Goal: Feedback & Contribution: Submit feedback/report problem

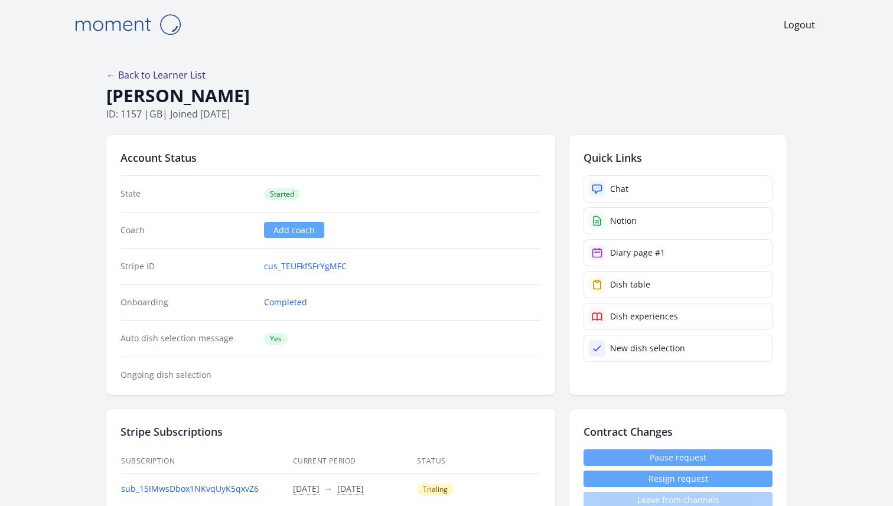
click at [155, 68] on link "← Back to Learner List" at bounding box center [155, 74] width 99 height 13
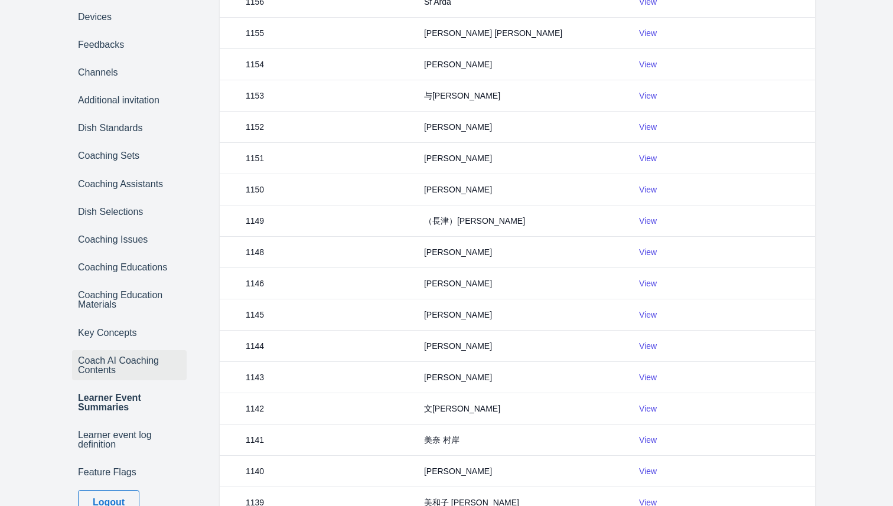
scroll to position [231, 0]
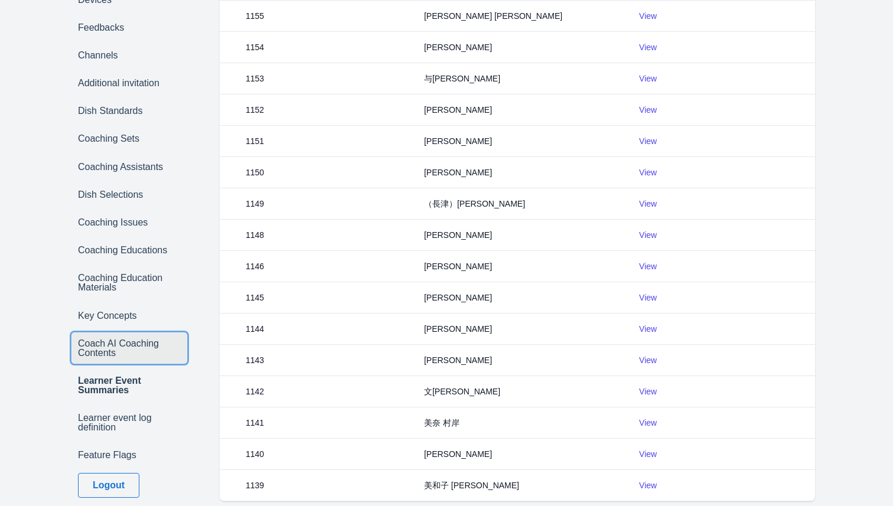
click at [120, 348] on link "Coach AI Coaching Contents" at bounding box center [129, 348] width 115 height 30
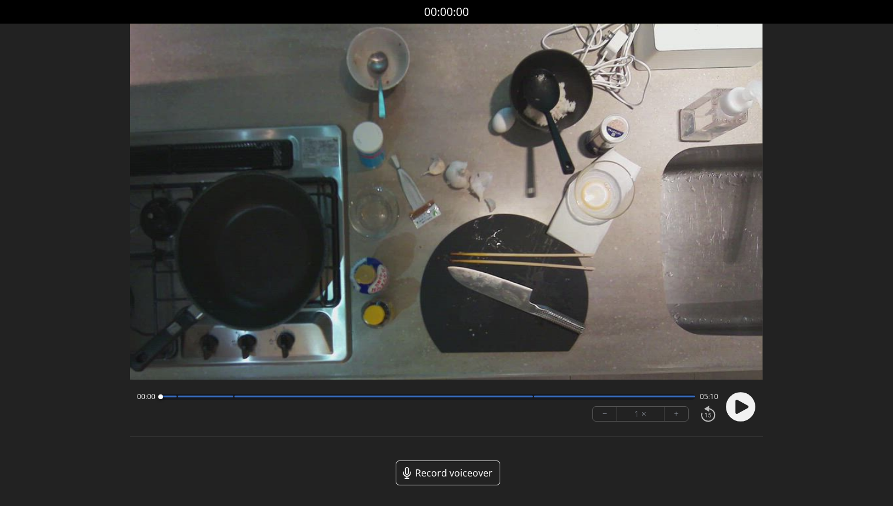
scroll to position [46, 0]
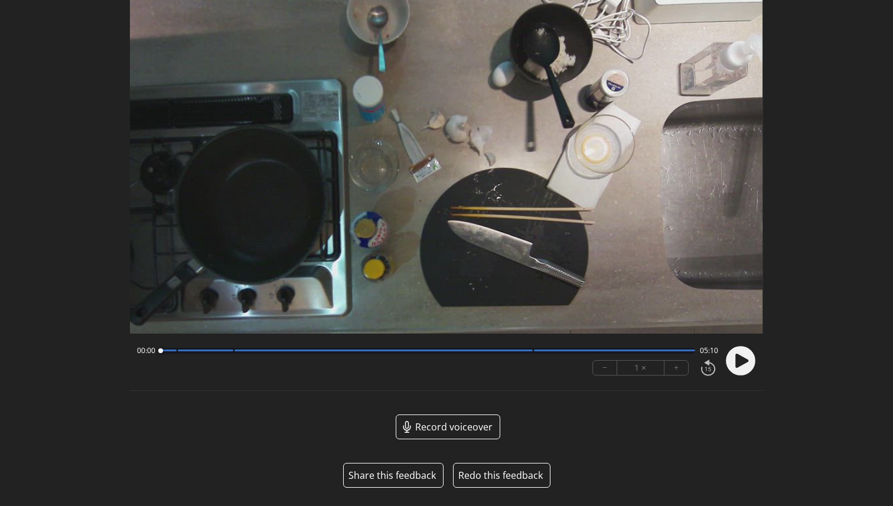
click at [745, 368] on circle at bounding box center [741, 361] width 30 height 30
click at [743, 363] on icon at bounding box center [743, 360] width 3 height 12
click at [404, 470] on button "Share this feedback" at bounding box center [391, 475] width 87 height 14
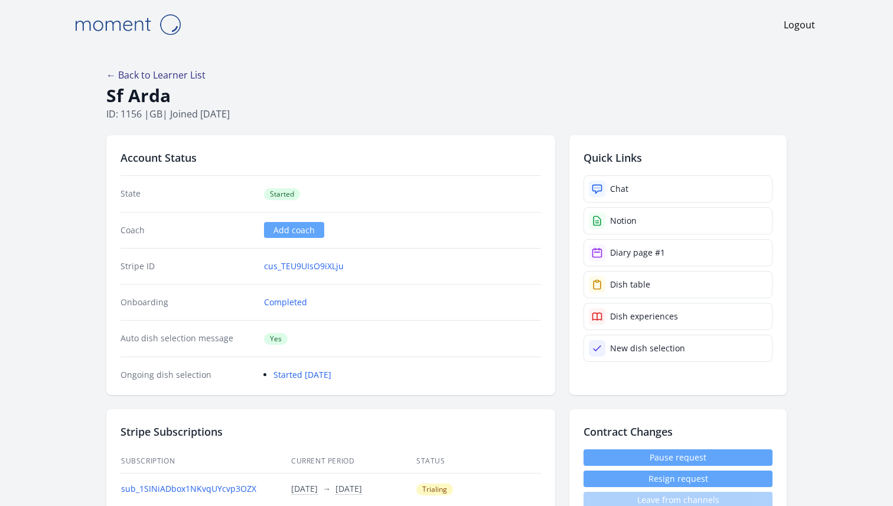
click at [124, 70] on link "← Back to Learner List" at bounding box center [155, 74] width 99 height 13
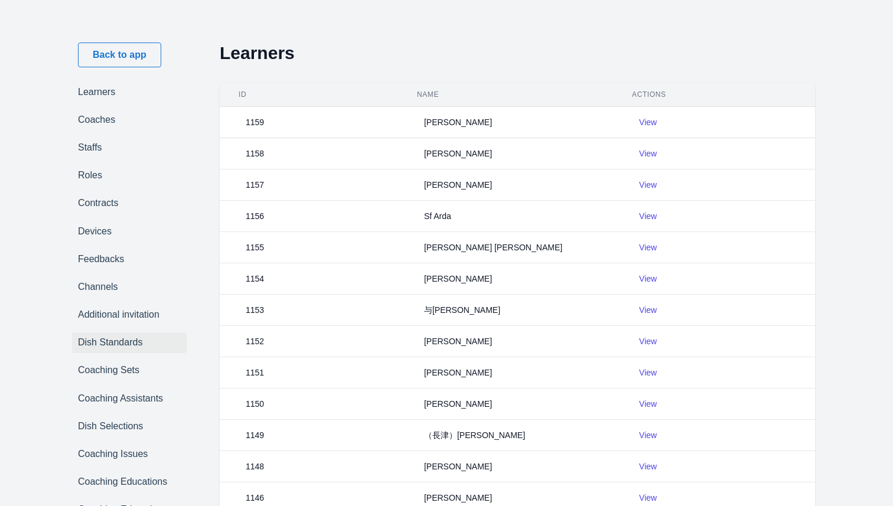
scroll to position [314, 0]
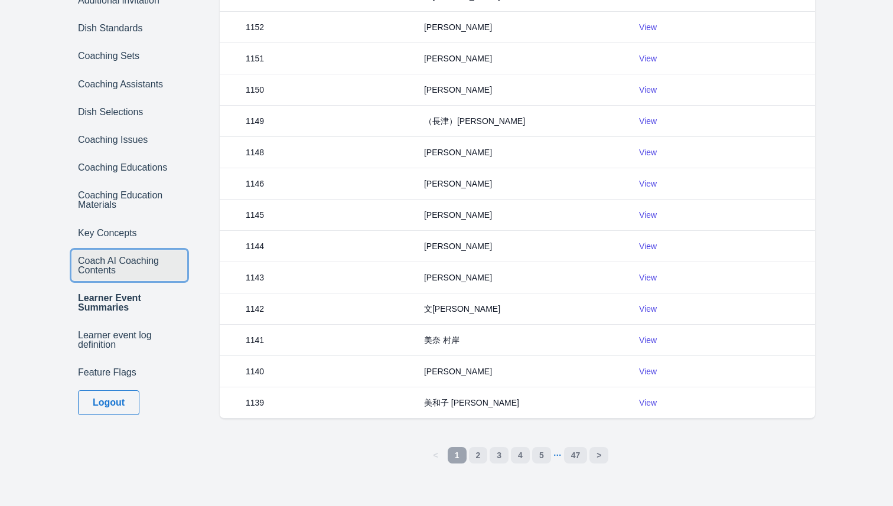
click at [125, 258] on link "Coach AI Coaching Contents" at bounding box center [129, 265] width 115 height 30
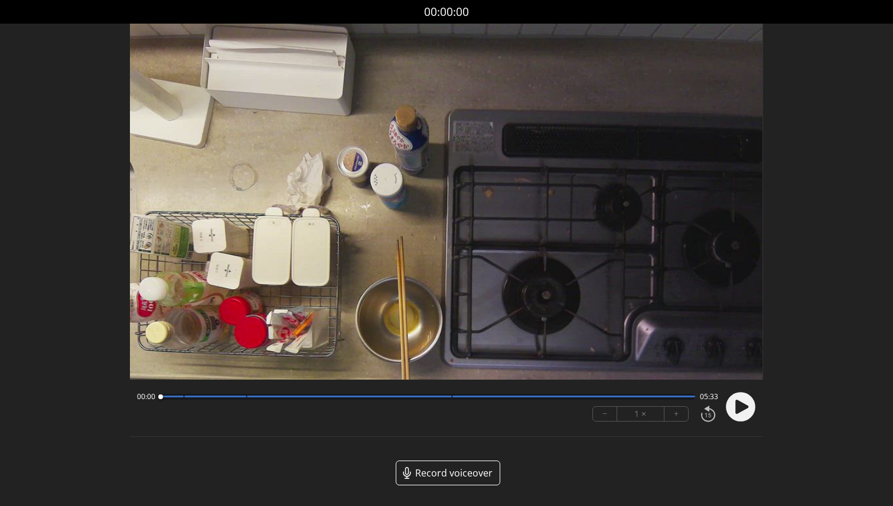
scroll to position [46, 0]
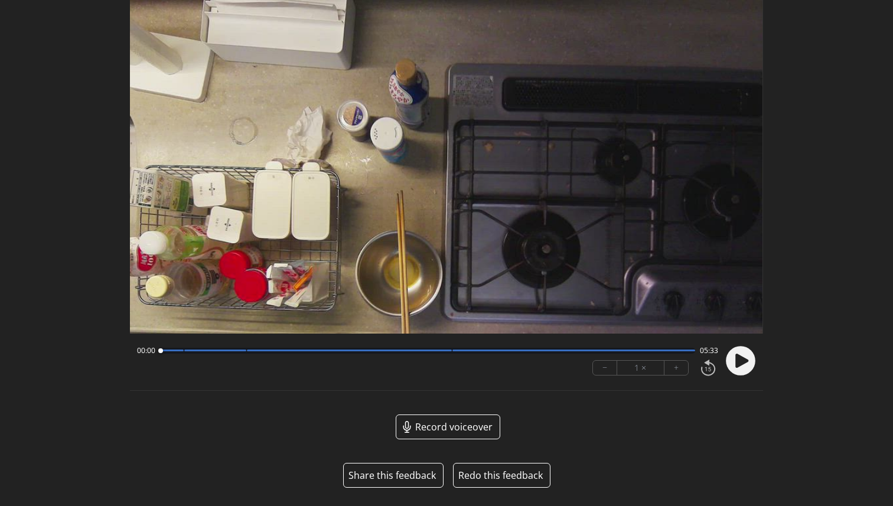
click at [417, 479] on button "Share this feedback" at bounding box center [391, 475] width 87 height 14
